Goal: Find specific page/section: Find specific page/section

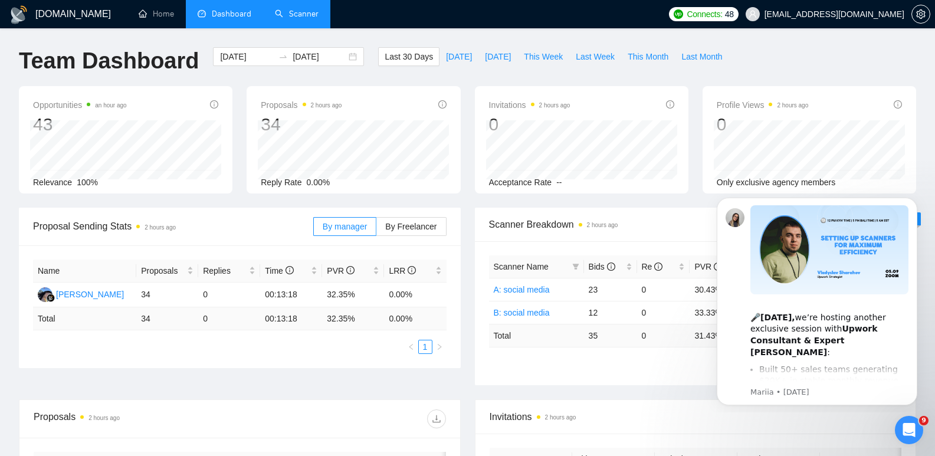
click at [299, 19] on link "Scanner" at bounding box center [297, 14] width 44 height 10
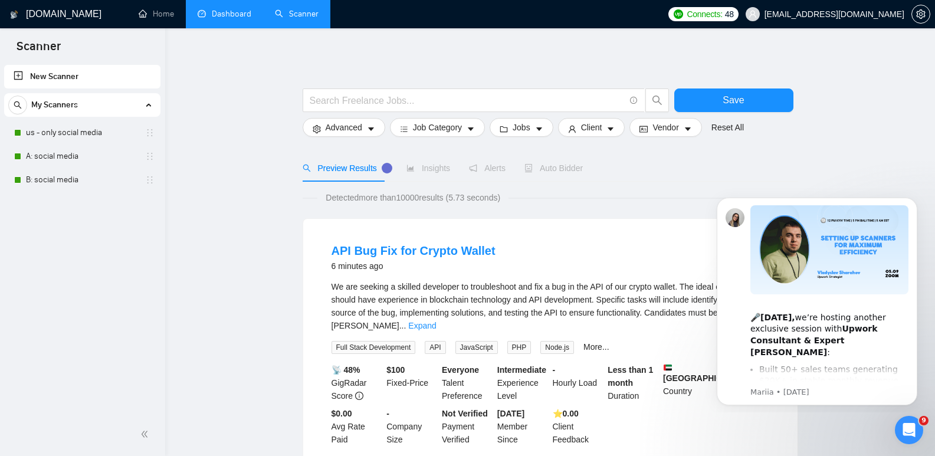
click at [250, 14] on link "Dashboard" at bounding box center [225, 14] width 54 height 10
